Goal: Information Seeking & Learning: Find specific page/section

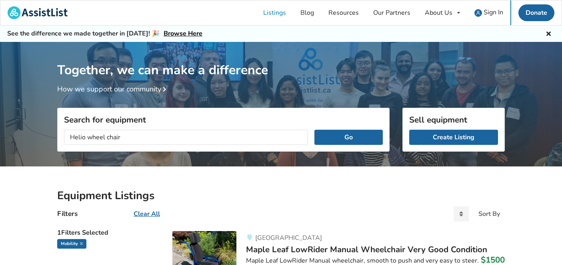
click at [314, 130] on button "Go" at bounding box center [348, 137] width 68 height 15
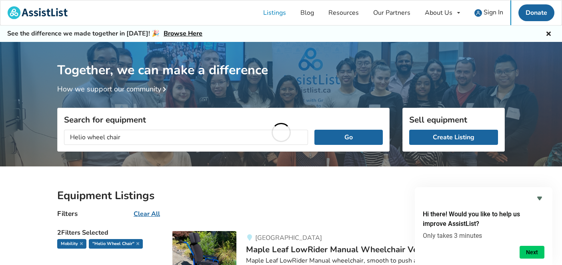
drag, startPoint x: 128, startPoint y: 140, endPoint x: 60, endPoint y: 137, distance: 67.2
click at [60, 137] on div "Helio wheel chair Go" at bounding box center [223, 138] width 331 height 28
type input "tilt chair"
click at [314, 130] on button "Go" at bounding box center [348, 137] width 68 height 15
click at [333, 137] on button "Go" at bounding box center [348, 137] width 68 height 15
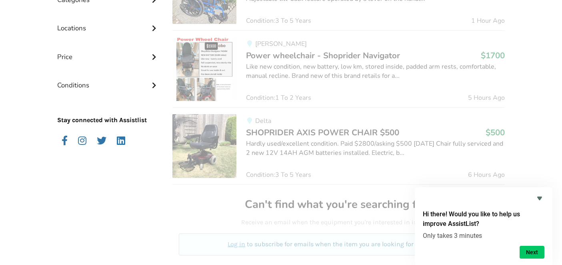
scroll to position [272, 0]
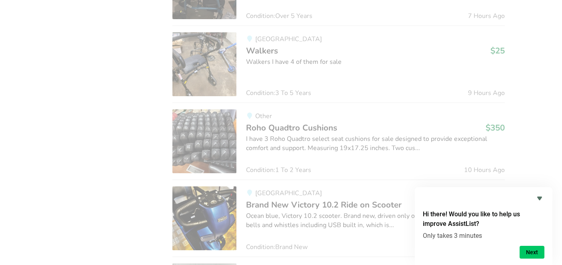
scroll to position [576, 0]
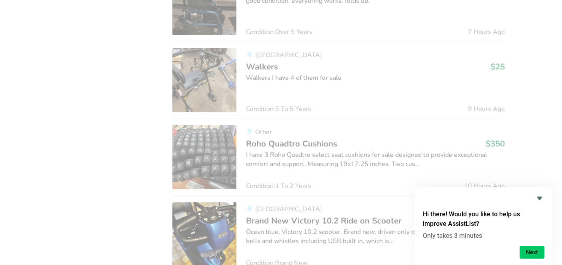
click at [120, 40] on div "2 Filters Selected Mobility "tilt chair" Categories Bathroom Safety Bedroom Equ…" at bounding box center [108, 92] width 115 height 886
